Goal: Information Seeking & Learning: Understand process/instructions

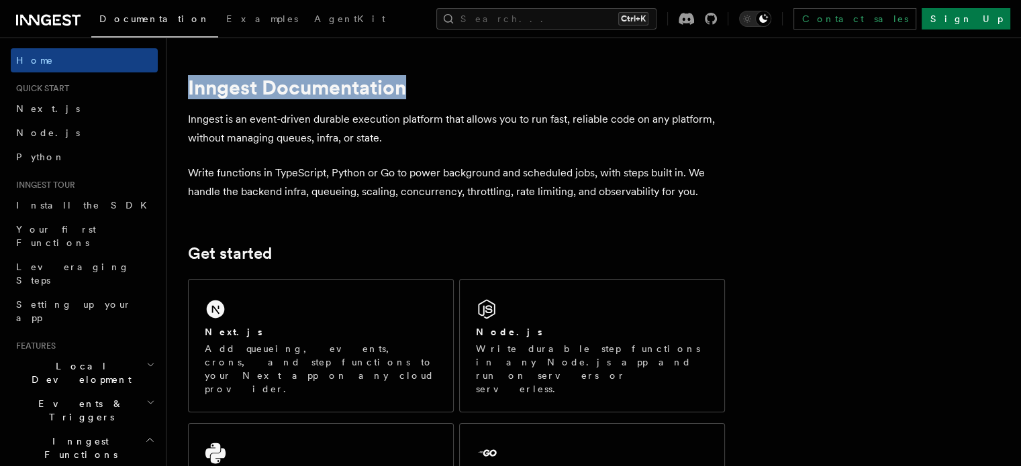
drag, startPoint x: 193, startPoint y: 95, endPoint x: 529, endPoint y: 95, distance: 336.2
click at [32, 128] on span "Node.js" at bounding box center [48, 133] width 64 height 11
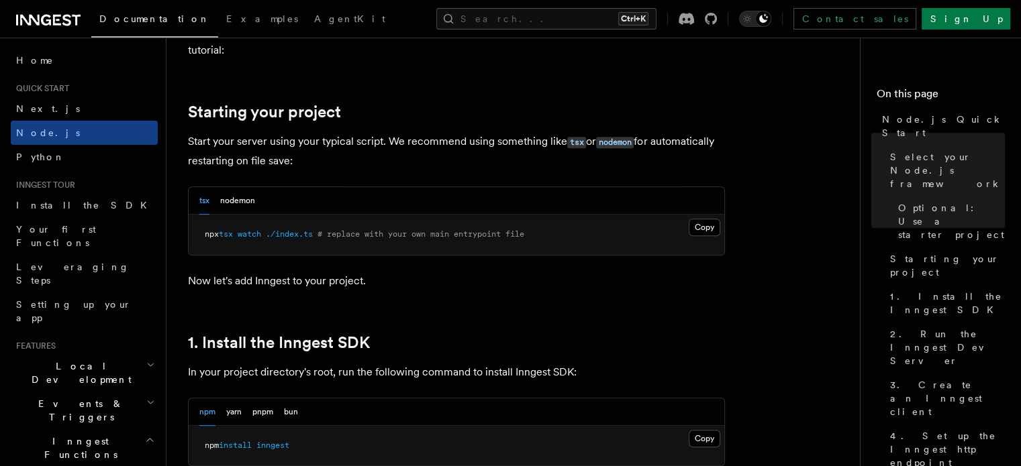
scroll to position [604, 0]
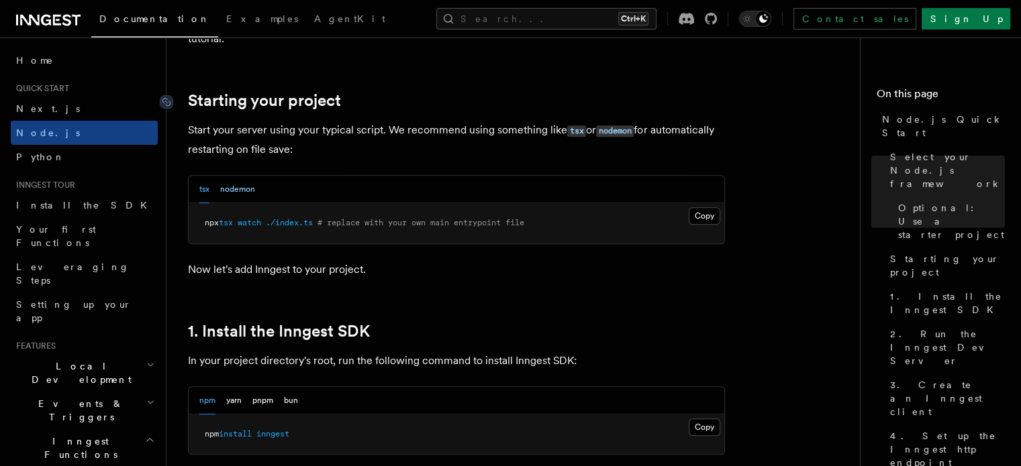
click at [236, 189] on button "nodemon" at bounding box center [237, 190] width 35 height 28
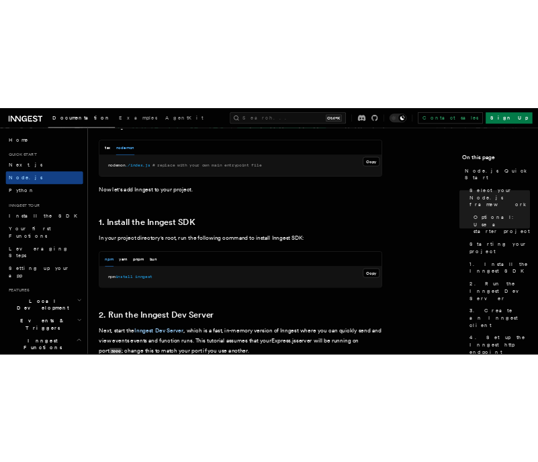
scroll to position [805, 0]
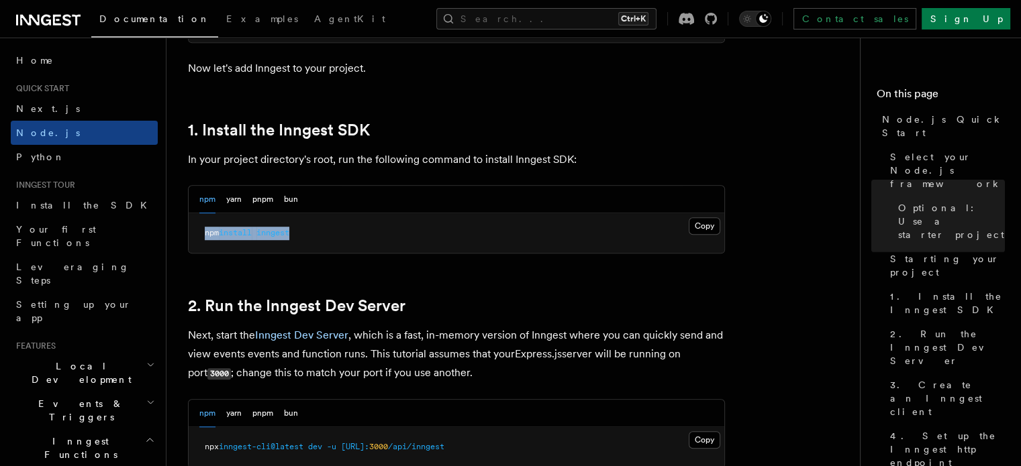
drag, startPoint x: 310, startPoint y: 230, endPoint x: 172, endPoint y: 229, distance: 138.3
copy span "npm install inngest"
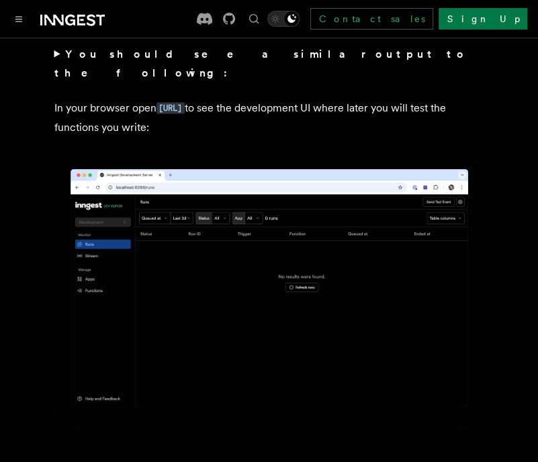
scroll to position [1275, 0]
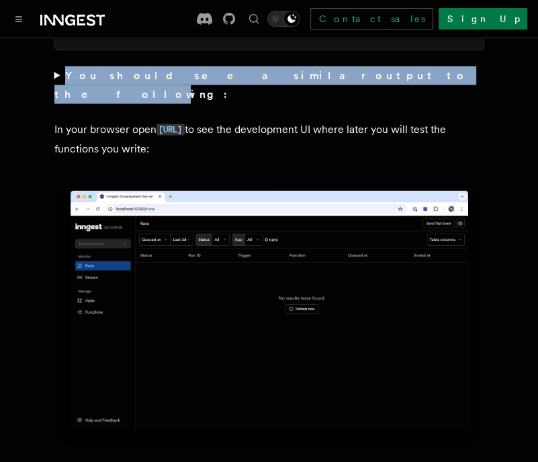
drag, startPoint x: 62, startPoint y: 77, endPoint x: 277, endPoint y: 83, distance: 214.9
click at [277, 83] on summary "You should see a similar output to the following:" at bounding box center [269, 85] width 430 height 38
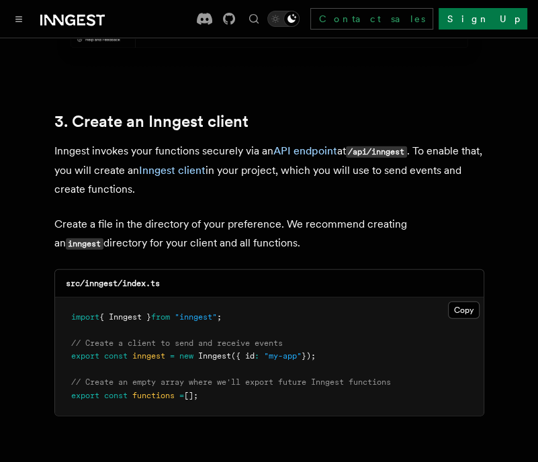
scroll to position [2013, 0]
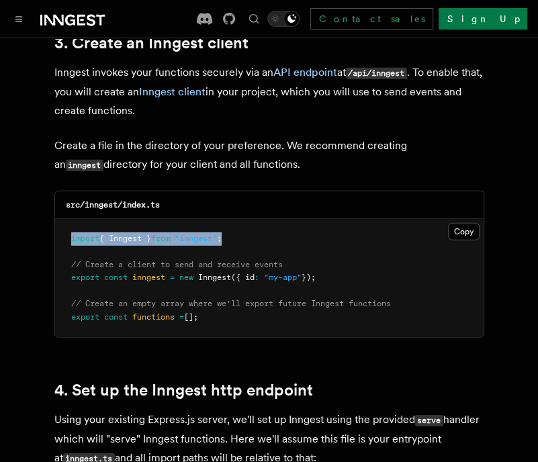
drag, startPoint x: 72, startPoint y: 232, endPoint x: 267, endPoint y: 237, distance: 195.4
click at [267, 237] on pre "import { Inngest } from "inngest" ; // Create a client to send and receive even…" at bounding box center [269, 278] width 428 height 119
click at [277, 234] on pre "import { Inngest } from "inngest" ; // Create a client to send and receive even…" at bounding box center [269, 278] width 428 height 119
drag, startPoint x: 226, startPoint y: 230, endPoint x: 64, endPoint y: 219, distance: 161.4
click at [64, 219] on pre "import { Inngest } from "inngest" ; // Create a client to send and receive even…" at bounding box center [269, 278] width 428 height 119
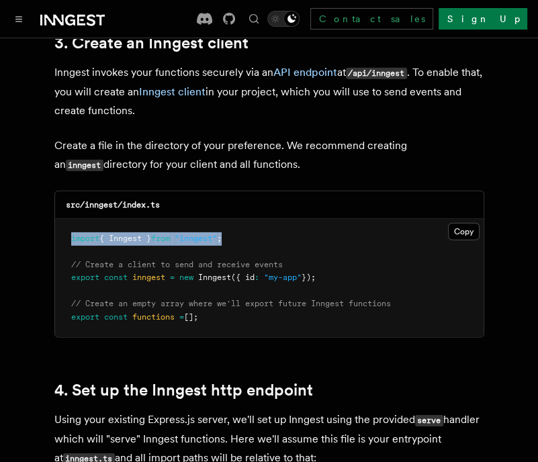
drag, startPoint x: 251, startPoint y: 232, endPoint x: 62, endPoint y: 228, distance: 188.6
click at [62, 228] on pre "import { Inngest } from "inngest" ; // Create a client to send and receive even…" at bounding box center [269, 278] width 428 height 119
copy span "import { Inngest } from "inngest" ;"
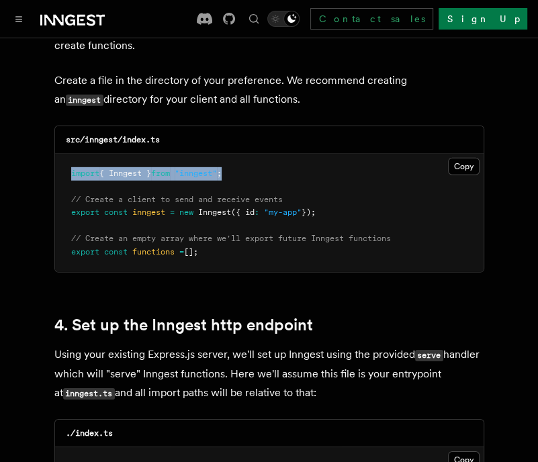
scroll to position [2081, 0]
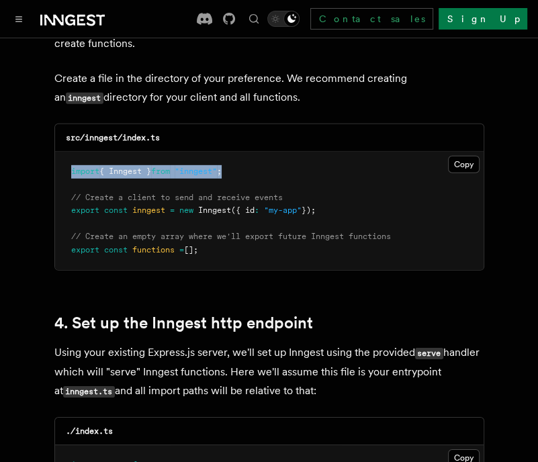
drag, startPoint x: 72, startPoint y: 207, endPoint x: 344, endPoint y: 204, distance: 271.8
click at [344, 204] on pre "import { Inngest } from "inngest" ; // Create a client to send and receive even…" at bounding box center [269, 211] width 428 height 119
drag, startPoint x: 68, startPoint y: 182, endPoint x: 336, endPoint y: 206, distance: 268.9
click at [336, 206] on pre "import { Inngest } from "inngest" ; // Create a client to send and receive even…" at bounding box center [269, 211] width 428 height 119
copy code "// Create a client to send and receive events export const inngest = new Innges…"
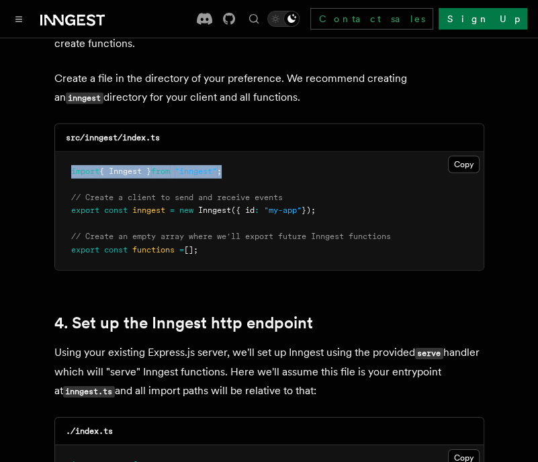
drag, startPoint x: 213, startPoint y: 244, endPoint x: 50, endPoint y: 228, distance: 163.2
copy code "// Create an empty array where we'll export future Inngest functions export con…"
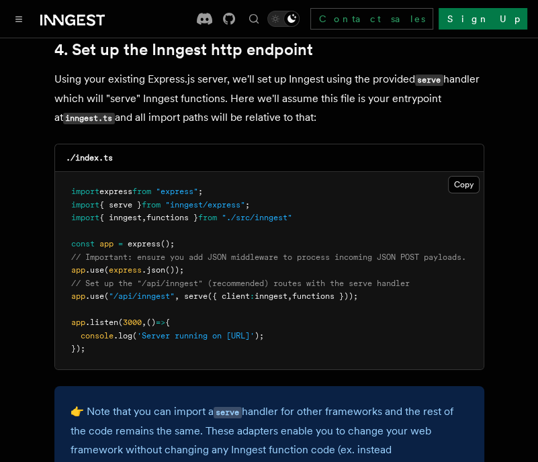
scroll to position [2349, 0]
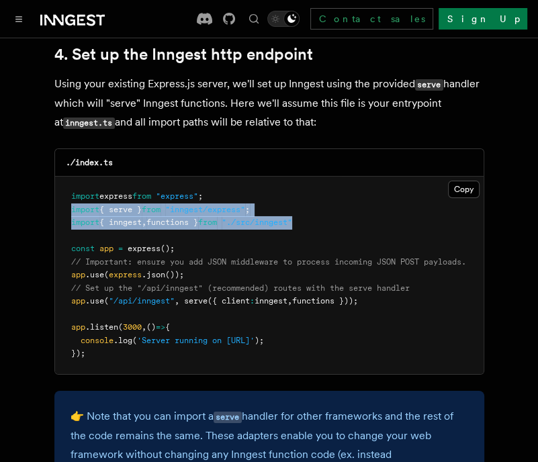
drag, startPoint x: 314, startPoint y: 214, endPoint x: 49, endPoint y: 201, distance: 265.4
drag, startPoint x: 187, startPoint y: 295, endPoint x: 377, endPoint y: 295, distance: 190.6
click at [377, 295] on pre "import express from "express" ; import { serve } from "inngest/express" ; impor…" at bounding box center [269, 275] width 428 height 197
copy span "serve ({ client : inngest , functions }));"
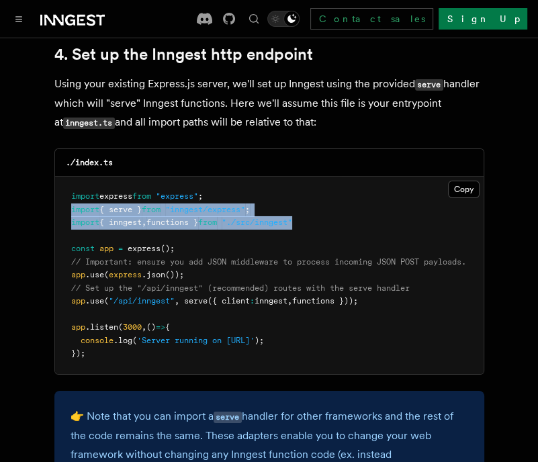
drag, startPoint x: 322, startPoint y: 215, endPoint x: 22, endPoint y: 207, distance: 300.1
copy code "import { serve } from "inngest/express" ; import { inngest , functions } from "…"
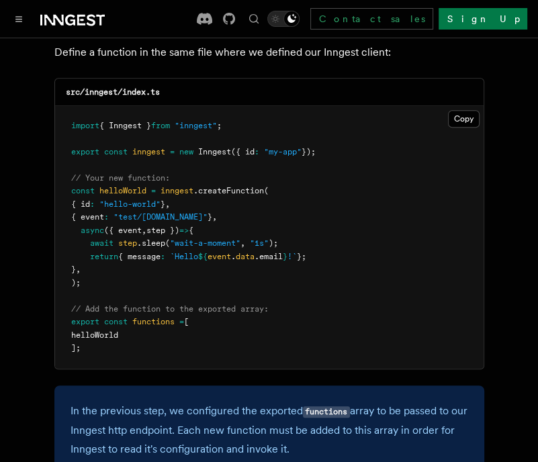
scroll to position [3020, 0]
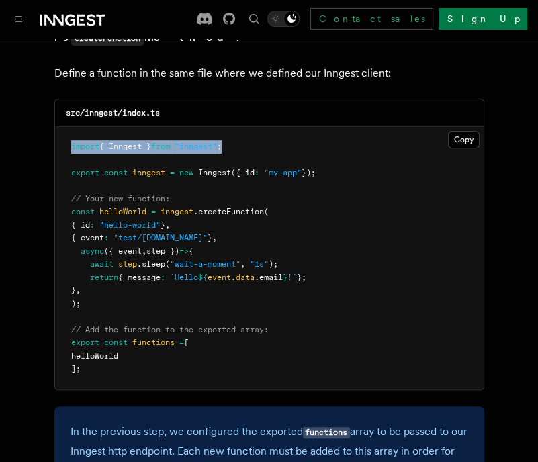
drag, startPoint x: 70, startPoint y: 133, endPoint x: 327, endPoint y: 132, distance: 257.1
click at [327, 132] on pre "import { Inngest } from "inngest" ; export const inngest = new Inngest ({ id : …" at bounding box center [269, 258] width 428 height 262
drag, startPoint x: 350, startPoint y: 152, endPoint x: 26, endPoint y: 150, distance: 324.2
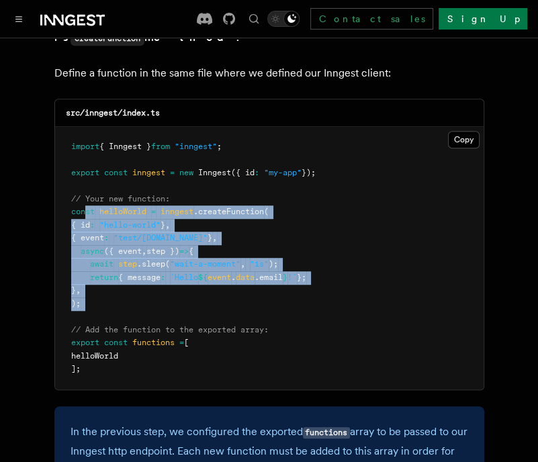
drag, startPoint x: 87, startPoint y: 199, endPoint x: 323, endPoint y: 242, distance: 240.0
click at [295, 298] on pre "import { Inngest } from "inngest" ; export const inngest = new Inngest ({ id : …" at bounding box center [269, 258] width 428 height 262
click at [323, 214] on pre "import { Inngest } from "inngest" ; export const inngest = new Inngest ({ id : …" at bounding box center [269, 258] width 428 height 262
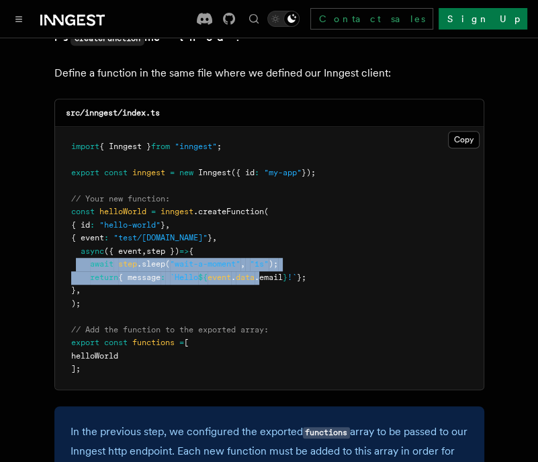
drag, startPoint x: 77, startPoint y: 256, endPoint x: 272, endPoint y: 268, distance: 195.7
click at [272, 268] on code "import { Inngest } from "inngest" ; export const inngest = new Inngest ({ id : …" at bounding box center [193, 258] width 244 height 232
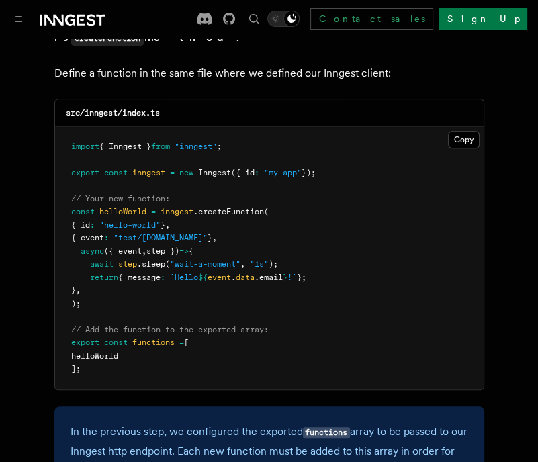
click at [226, 214] on pre "import { Inngest } from "inngest" ; export const inngest = new Inngest ({ id : …" at bounding box center [269, 258] width 428 height 262
